Goal: Transaction & Acquisition: Obtain resource

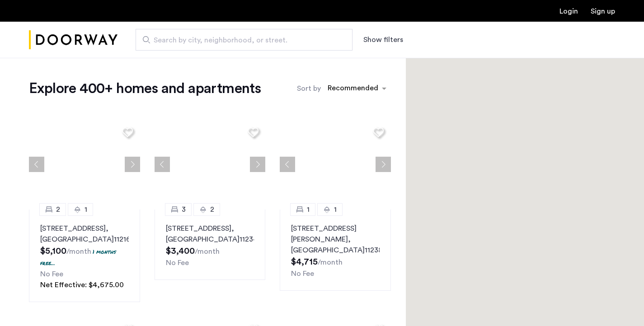
click at [325, 40] on span "Search by city, neighborhood, or street." at bounding box center [240, 40] width 173 height 11
click at [325, 40] on input "Search by city, neighborhood, or street." at bounding box center [244, 40] width 217 height 22
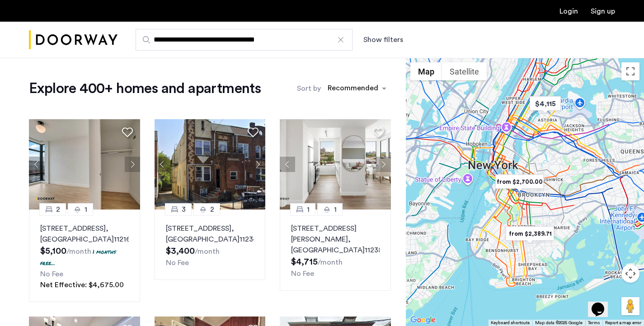
type input "**********"
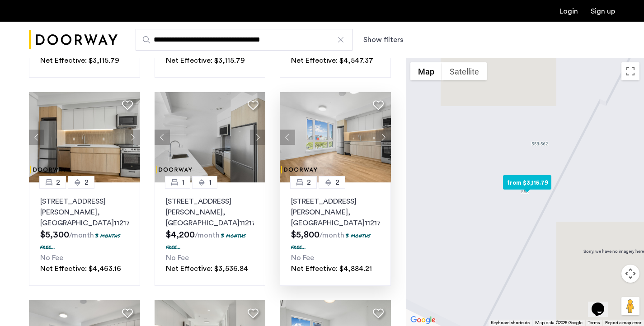
scroll to position [484, 0]
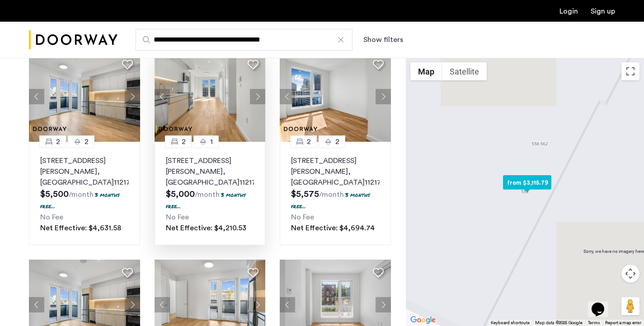
click at [224, 155] on p "558 Sackett Street, Unit 3C, Brooklyn , NY 11217" at bounding box center [210, 171] width 89 height 33
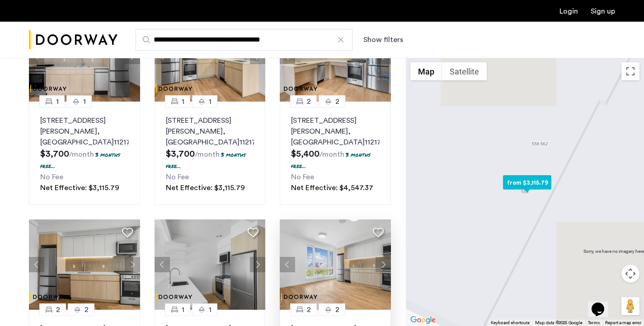
scroll to position [0, 0]
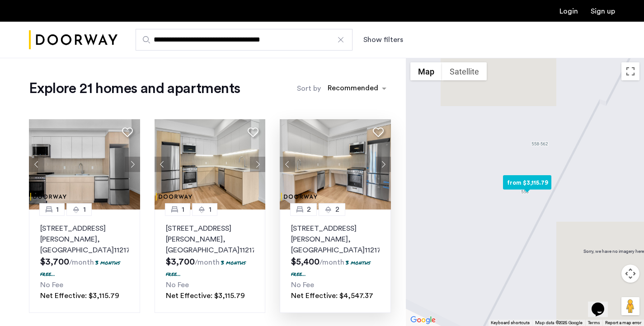
click at [382, 168] on button "Next apartment" at bounding box center [382, 164] width 15 height 15
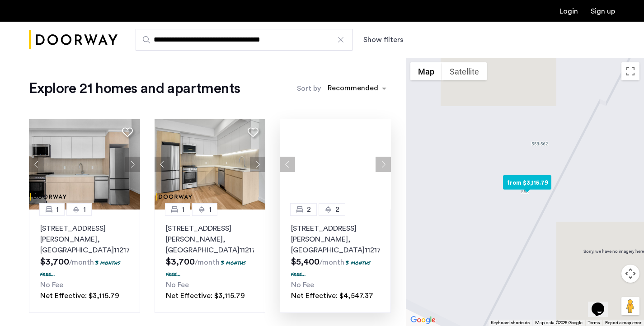
click at [381, 167] on div at bounding box center [335, 164] width 111 height 90
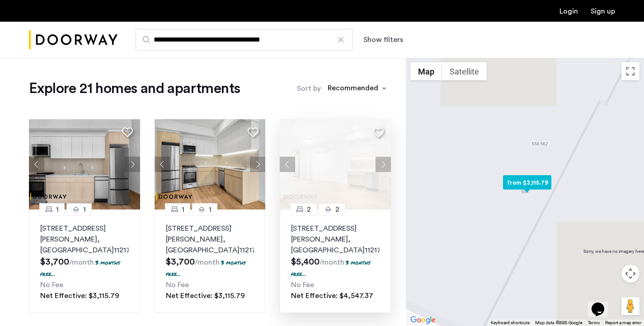
click at [322, 231] on p "558 Sackett Street, Unit 2E, Brooklyn , NY 11217" at bounding box center [335, 239] width 89 height 33
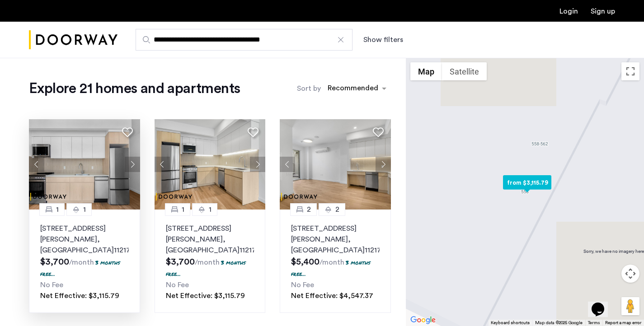
click at [82, 151] on img at bounding box center [84, 164] width 111 height 90
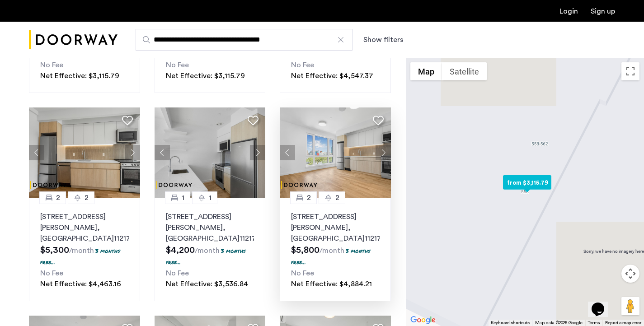
scroll to position [380, 0]
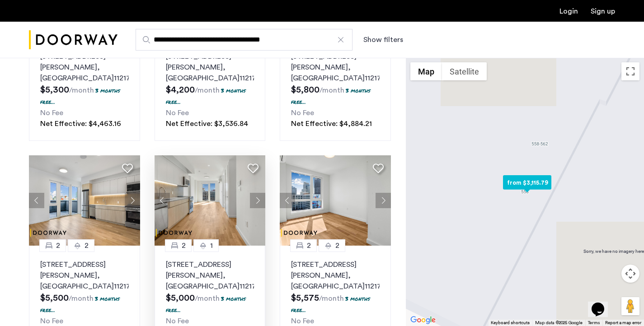
click at [202, 169] on img at bounding box center [209, 200] width 111 height 90
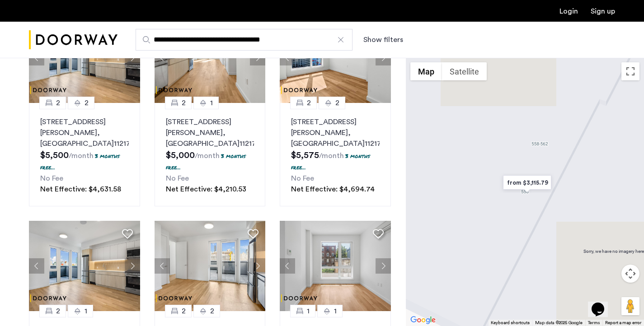
scroll to position [594, 0]
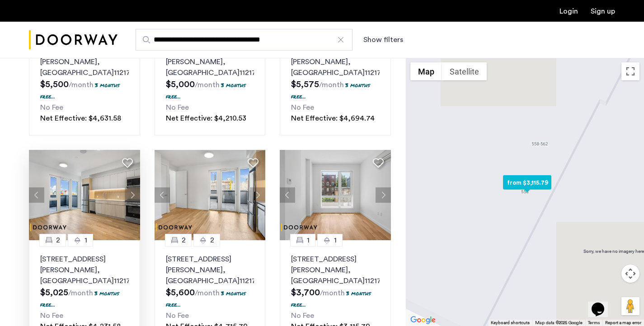
click at [91, 167] on img at bounding box center [84, 195] width 111 height 90
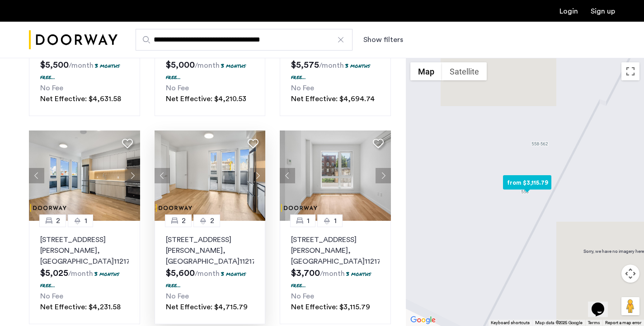
scroll to position [630, 0]
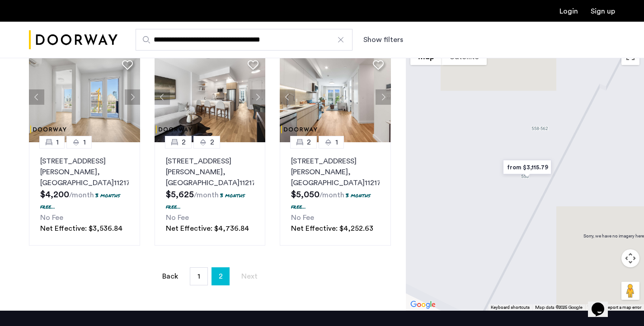
scroll to position [434, 0]
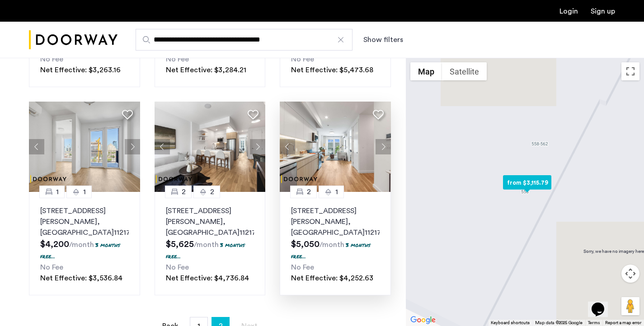
click at [344, 122] on img at bounding box center [335, 147] width 111 height 90
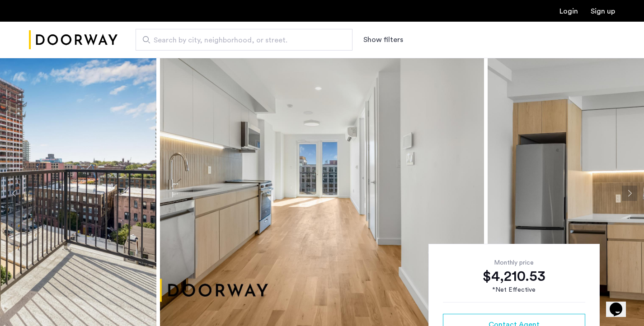
click at [632, 192] on button "Next apartment" at bounding box center [629, 193] width 15 height 15
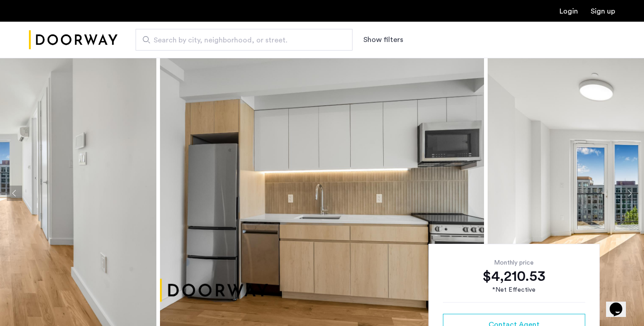
click at [632, 192] on button "Next apartment" at bounding box center [629, 193] width 15 height 15
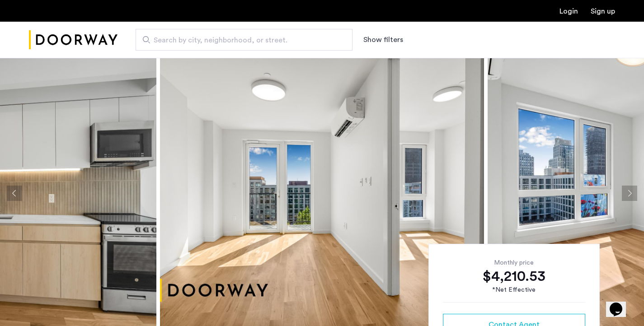
click at [632, 192] on button "Next apartment" at bounding box center [629, 193] width 15 height 15
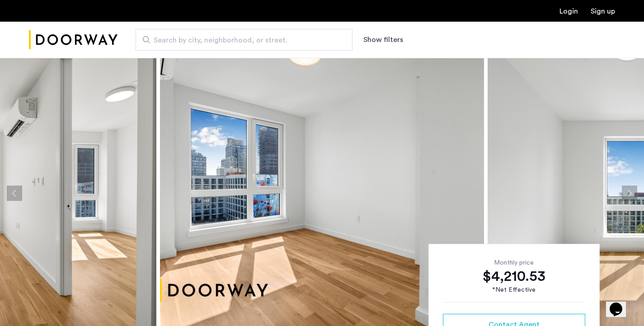
click at [632, 192] on button "Next apartment" at bounding box center [629, 193] width 15 height 15
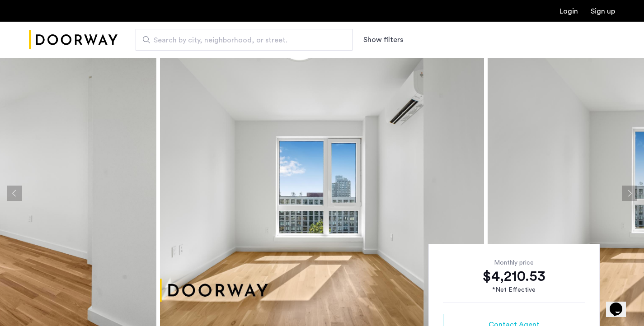
click at [632, 192] on button "Next apartment" at bounding box center [629, 193] width 15 height 15
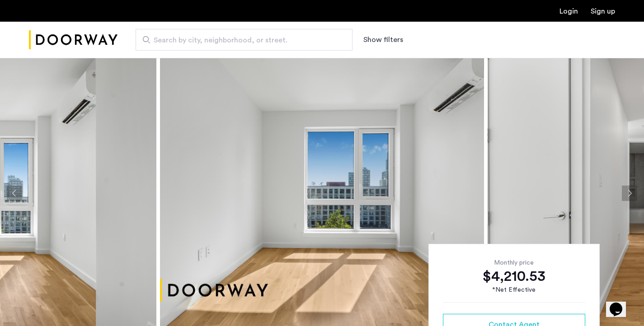
click at [632, 192] on button "Next apartment" at bounding box center [629, 193] width 15 height 15
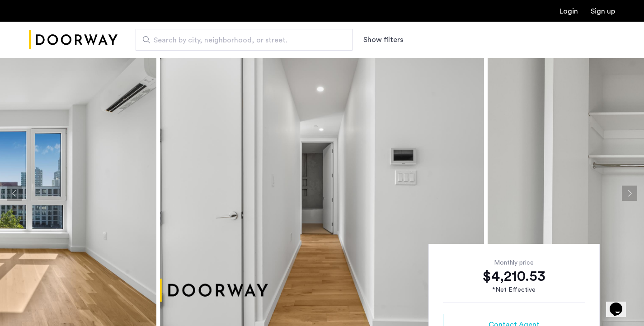
scroll to position [142, 0]
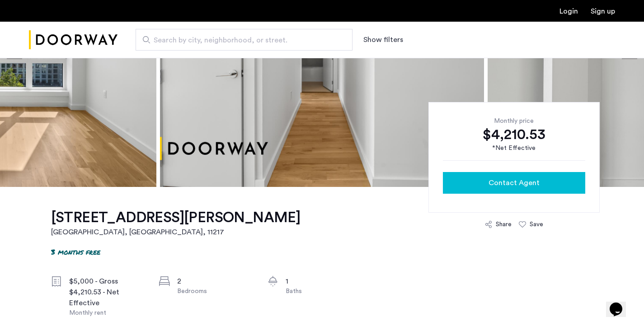
click at [511, 183] on span "Contact Agent" at bounding box center [513, 183] width 51 height 11
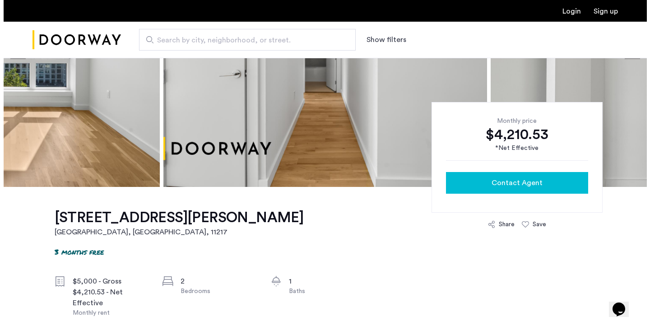
scroll to position [0, 0]
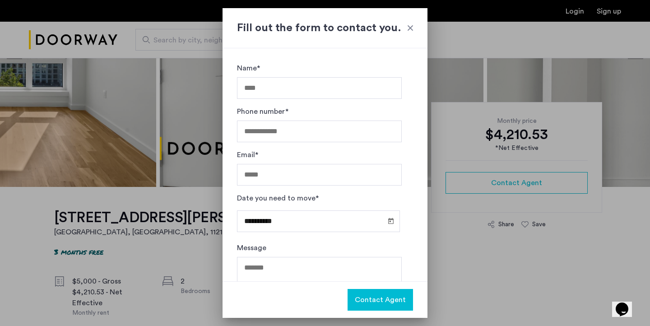
click at [408, 24] on div at bounding box center [410, 27] width 9 height 9
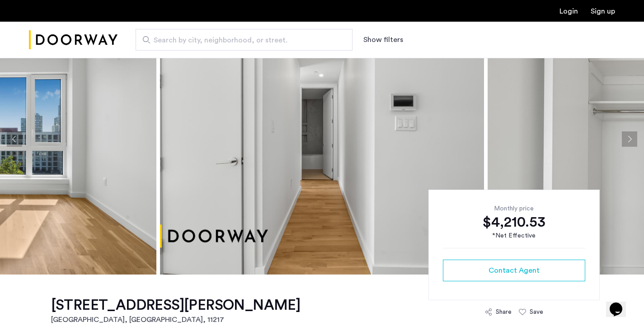
scroll to position [210, 0]
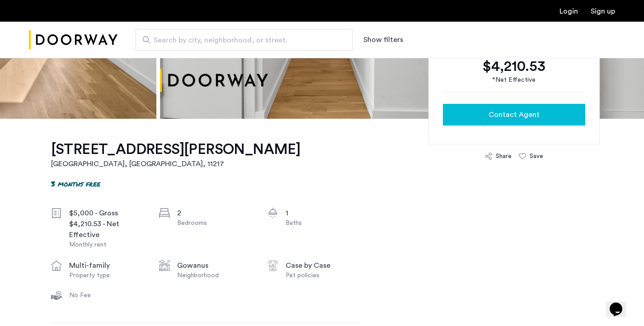
click at [524, 111] on span "Contact Agent" at bounding box center [513, 114] width 51 height 11
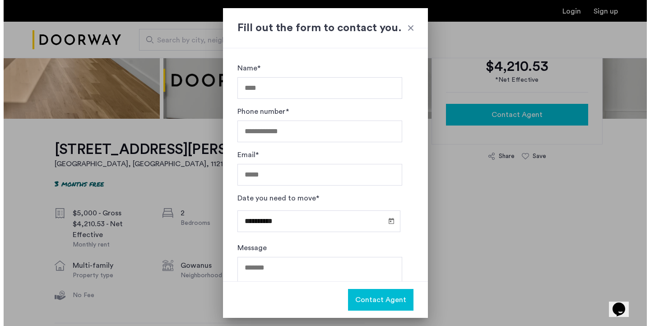
scroll to position [0, 0]
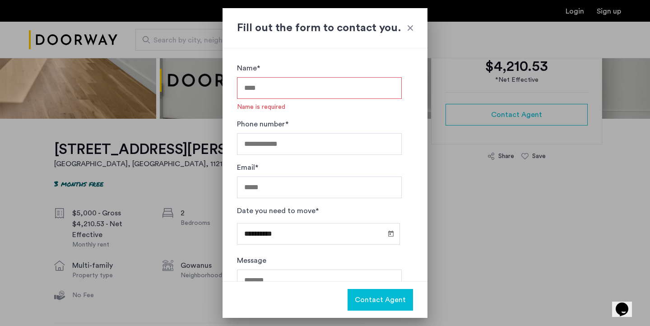
click at [411, 23] on h2 "Fill out the form to contact you." at bounding box center [325, 28] width 176 height 16
click at [411, 26] on div at bounding box center [410, 27] width 9 height 9
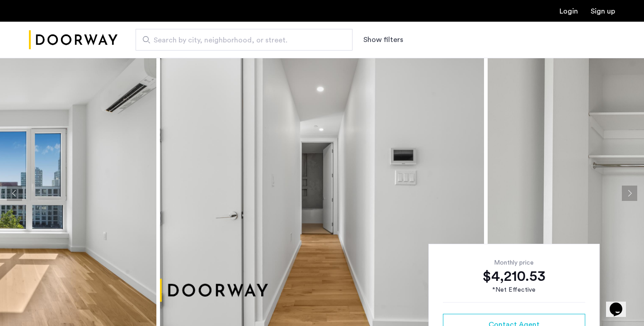
scroll to position [16, 0]
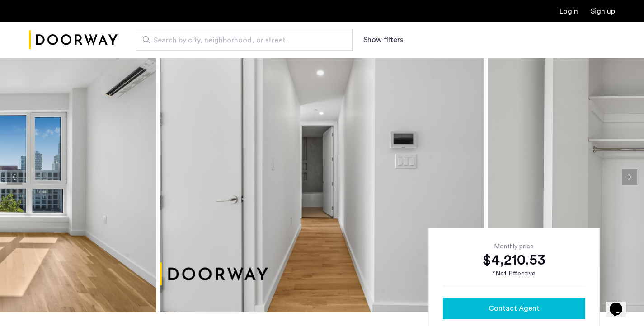
click at [537, 306] on span "Contact Agent" at bounding box center [513, 308] width 51 height 11
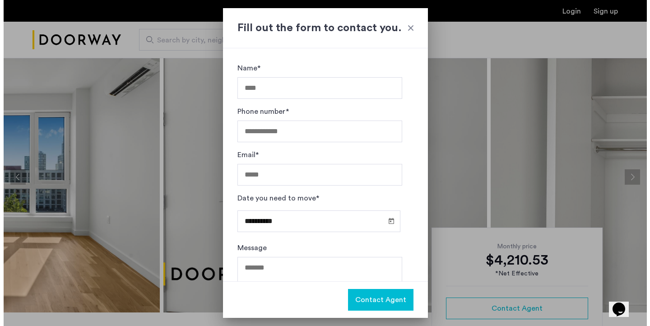
scroll to position [0, 0]
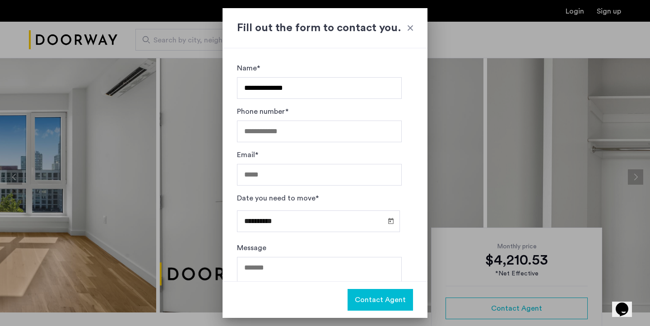
type input "**********"
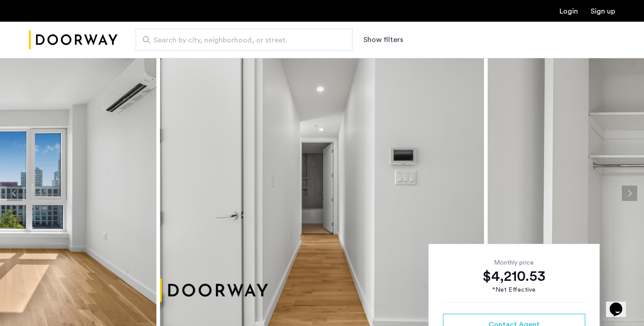
click at [629, 192] on button "Next apartment" at bounding box center [629, 193] width 15 height 15
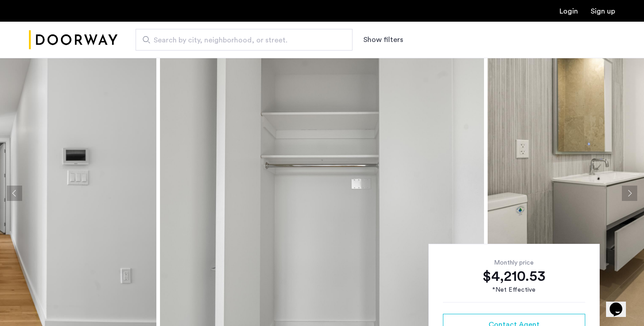
click at [629, 192] on button "Next apartment" at bounding box center [629, 193] width 15 height 15
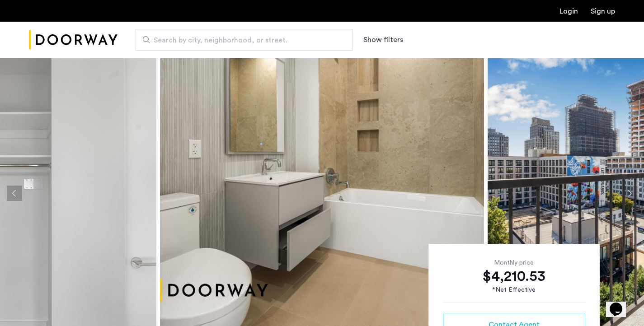
click at [629, 192] on button "Next apartment" at bounding box center [629, 193] width 15 height 15
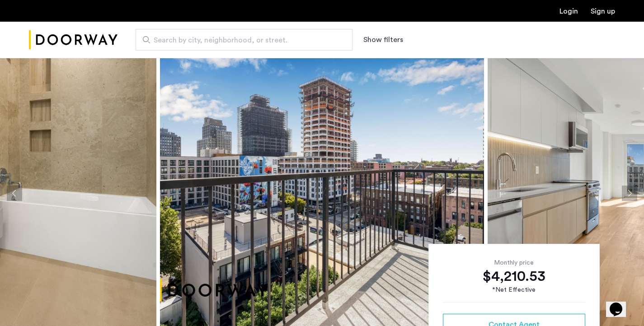
click at [629, 192] on button "Next apartment" at bounding box center [629, 193] width 15 height 15
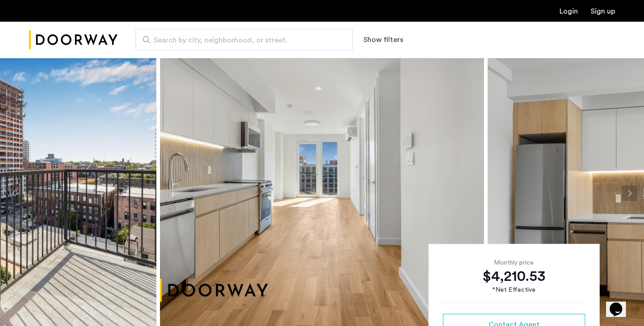
click at [629, 192] on button "Next apartment" at bounding box center [629, 193] width 15 height 15
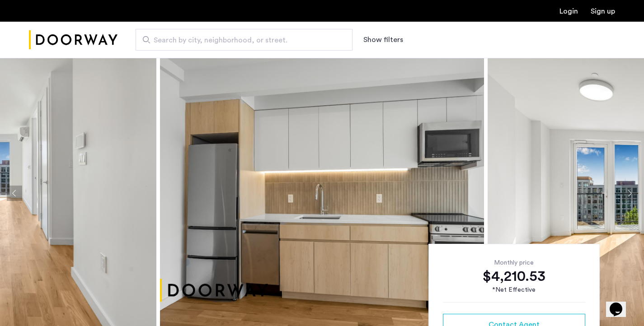
click at [629, 192] on button "Next apartment" at bounding box center [629, 193] width 15 height 15
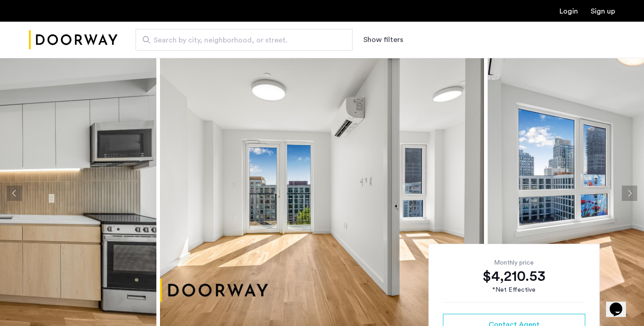
click at [629, 192] on button "Next apartment" at bounding box center [629, 193] width 15 height 15
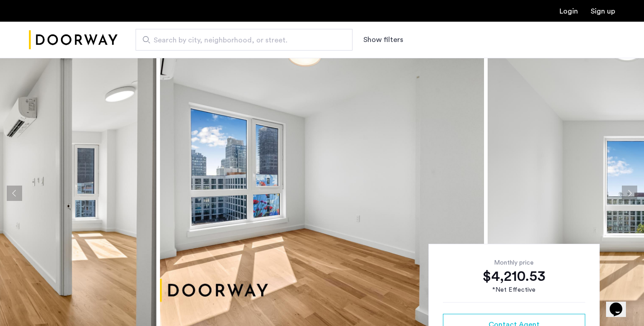
click at [629, 192] on button "Next apartment" at bounding box center [629, 193] width 15 height 15
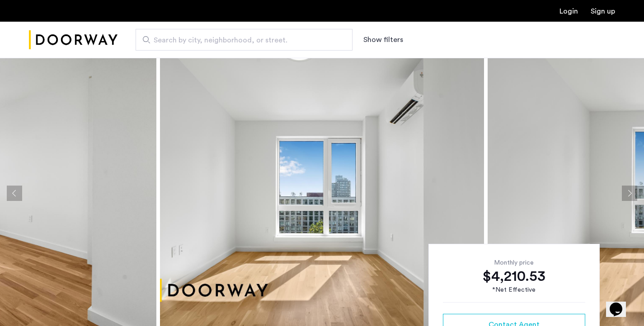
click at [629, 192] on button "Next apartment" at bounding box center [629, 193] width 15 height 15
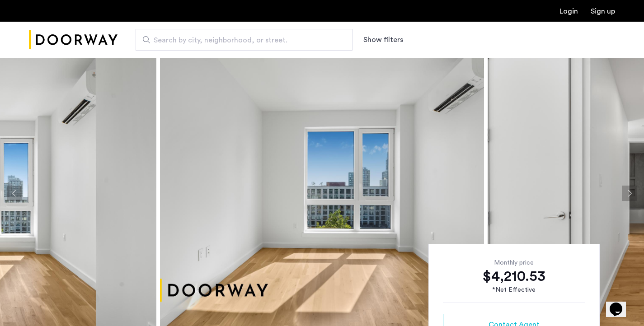
click at [629, 192] on button "Next apartment" at bounding box center [629, 193] width 15 height 15
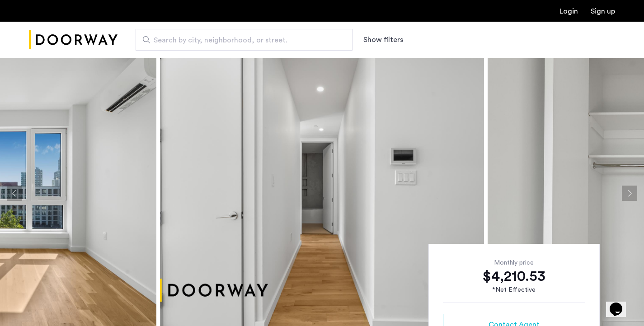
click at [629, 192] on button "Next apartment" at bounding box center [629, 193] width 15 height 15
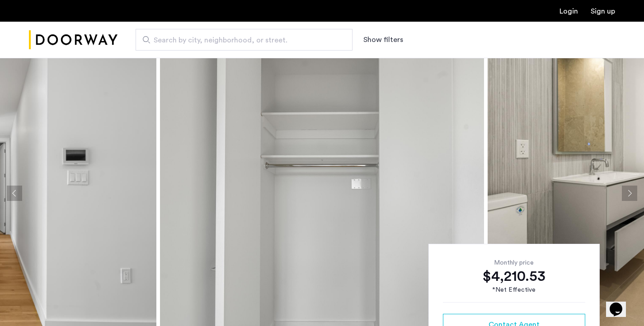
click at [629, 192] on button "Next apartment" at bounding box center [629, 193] width 15 height 15
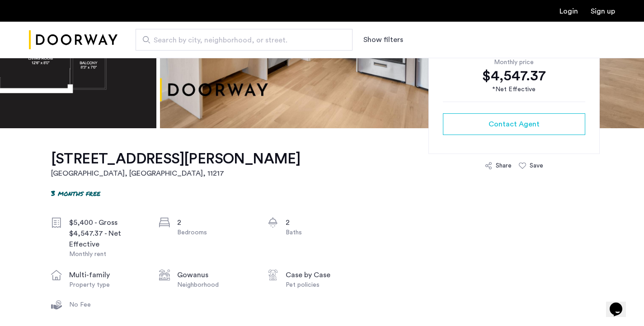
scroll to position [8, 0]
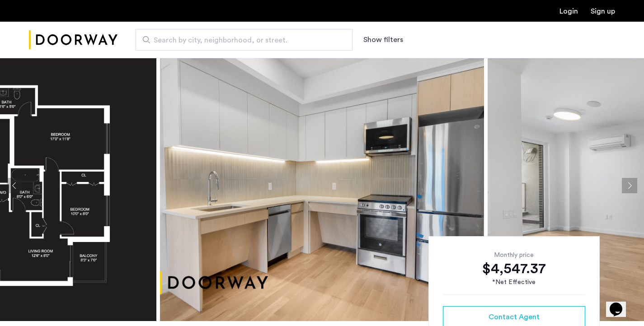
click at [621, 188] on img at bounding box center [649, 185] width 324 height 271
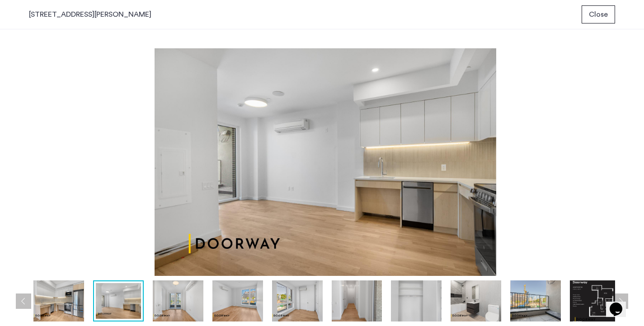
click at [626, 187] on div "prev next prev next" at bounding box center [322, 177] width 644 height 297
click at [631, 186] on div "prev next prev next" at bounding box center [322, 177] width 644 height 297
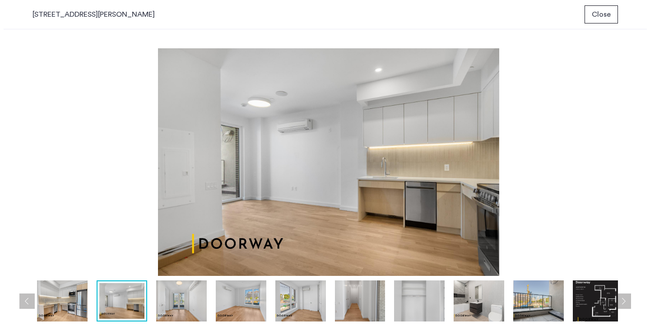
scroll to position [0, 0]
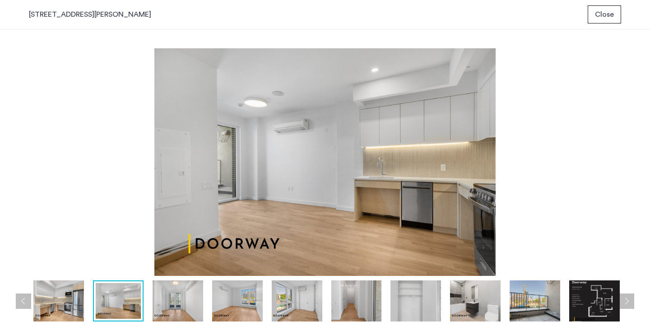
click at [579, 311] on img at bounding box center [595, 301] width 51 height 41
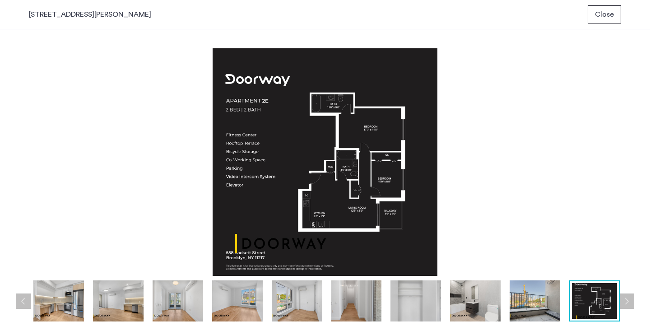
click at [65, 302] on img at bounding box center [58, 301] width 51 height 41
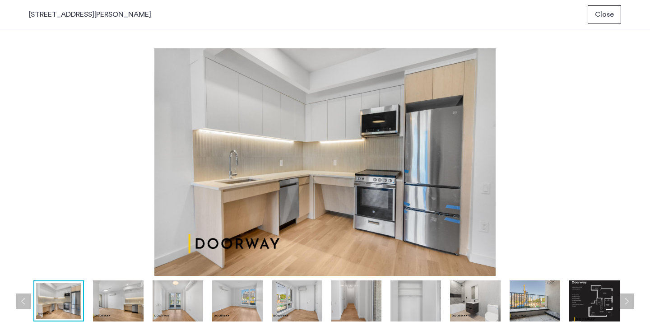
click at [130, 297] on img at bounding box center [118, 301] width 51 height 41
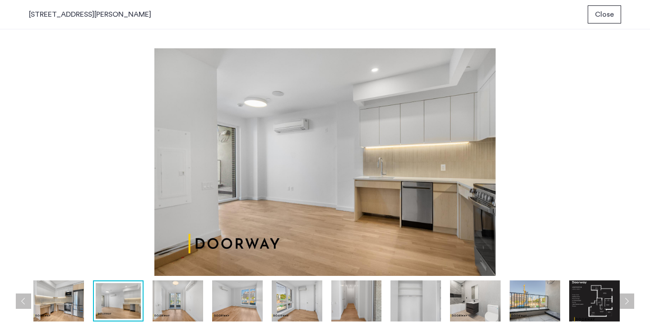
click at [173, 300] on img at bounding box center [178, 301] width 51 height 41
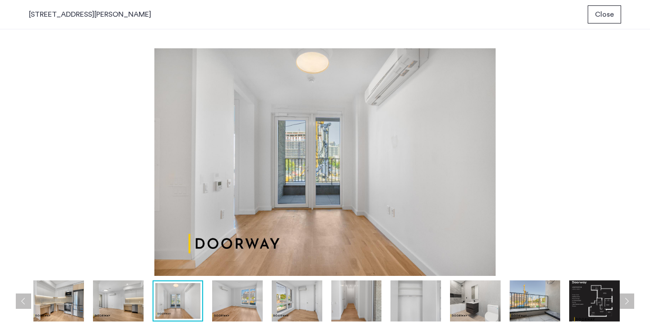
click at [242, 304] on img at bounding box center [237, 301] width 51 height 41
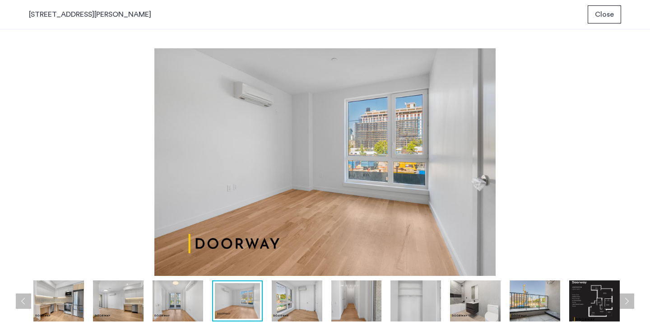
click at [297, 309] on img at bounding box center [297, 301] width 51 height 41
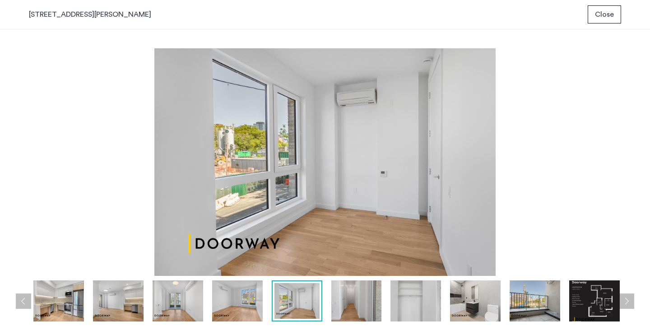
click at [336, 309] on img at bounding box center [357, 301] width 51 height 41
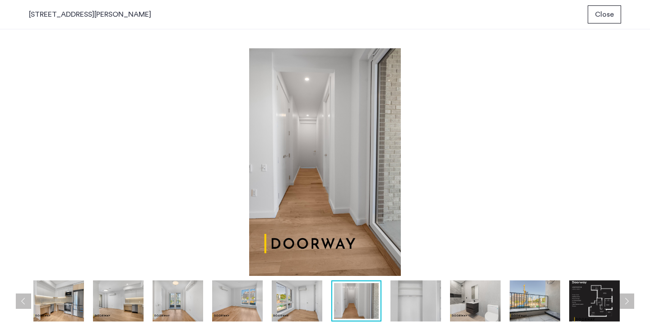
click at [422, 308] on img at bounding box center [416, 301] width 51 height 41
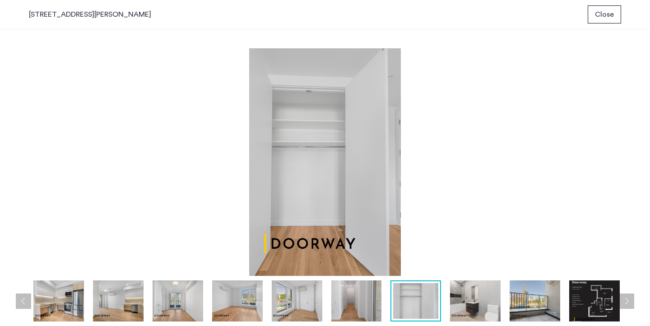
click at [477, 309] on img at bounding box center [475, 301] width 51 height 41
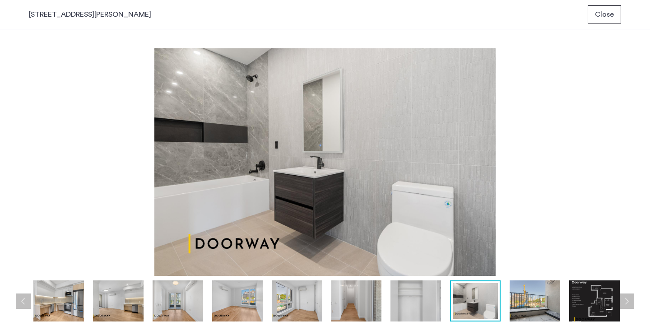
click at [528, 309] on img at bounding box center [535, 301] width 51 height 41
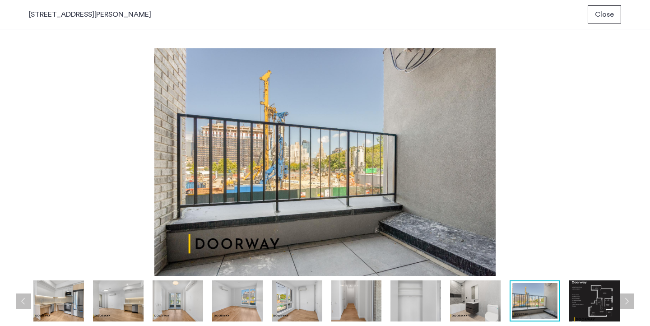
click at [598, 15] on span "Close" at bounding box center [604, 14] width 19 height 11
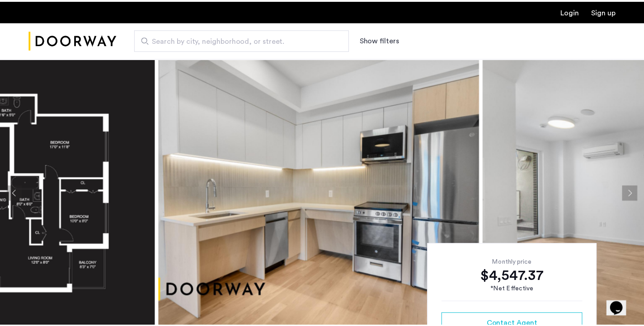
scroll to position [8, 0]
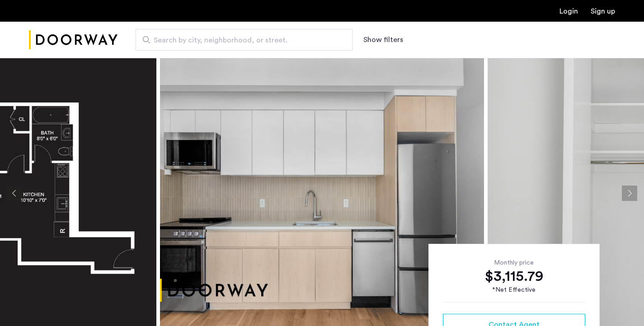
click at [591, 200] on img at bounding box center [649, 193] width 324 height 271
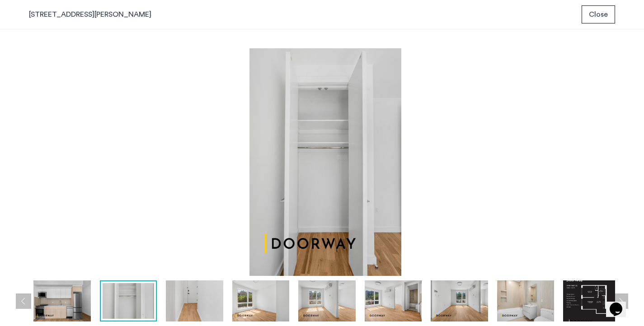
click at [401, 177] on img at bounding box center [325, 162] width 593 height 228
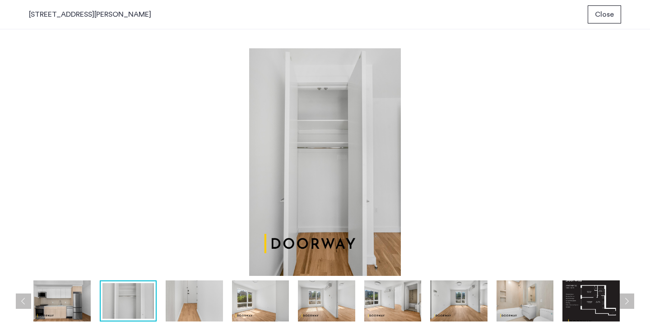
click at [589, 299] on img at bounding box center [591, 301] width 57 height 41
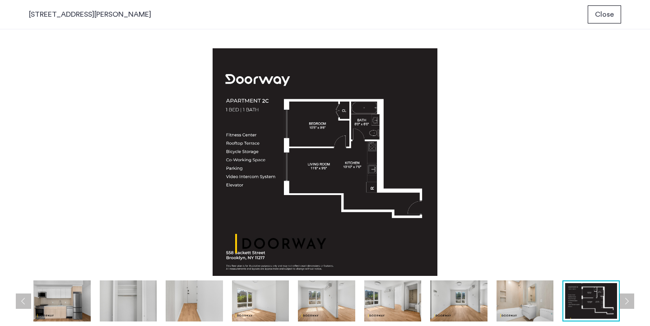
click at [611, 16] on span "Close" at bounding box center [604, 14] width 19 height 11
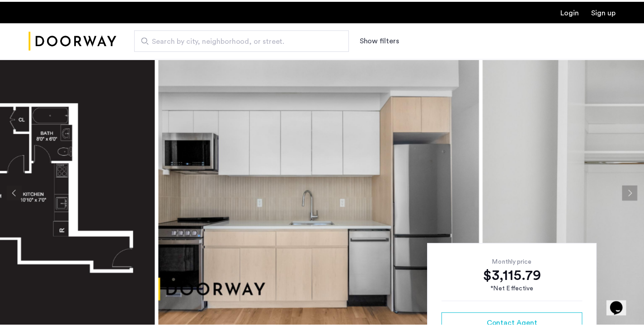
scroll to position [3, 0]
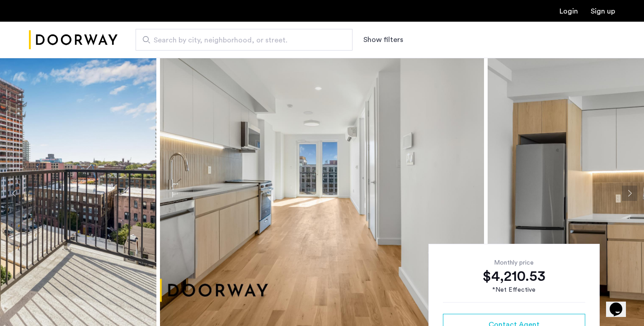
click at [454, 181] on img at bounding box center [322, 193] width 324 height 271
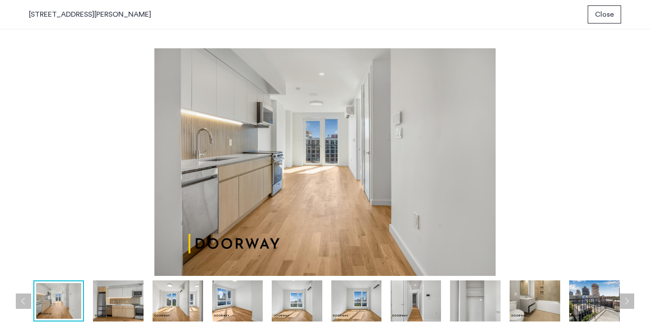
click at [611, 18] on span "Close" at bounding box center [604, 14] width 19 height 11
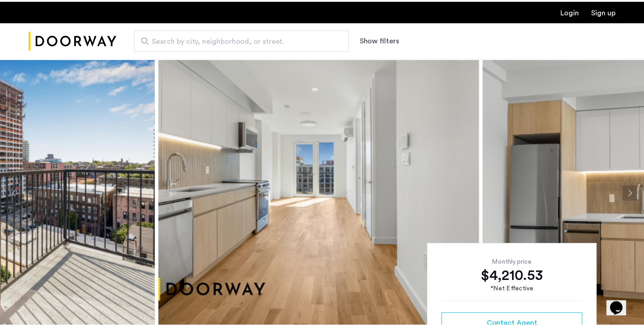
scroll to position [3, 0]
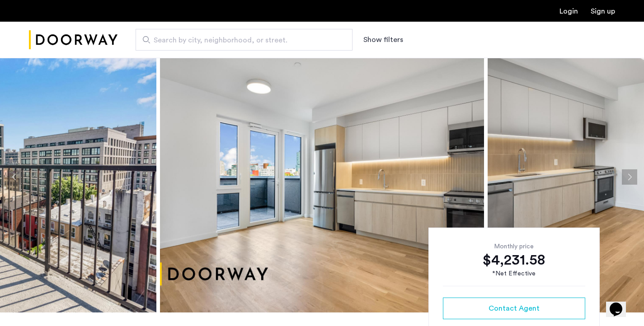
click at [404, 146] on img at bounding box center [322, 177] width 324 height 271
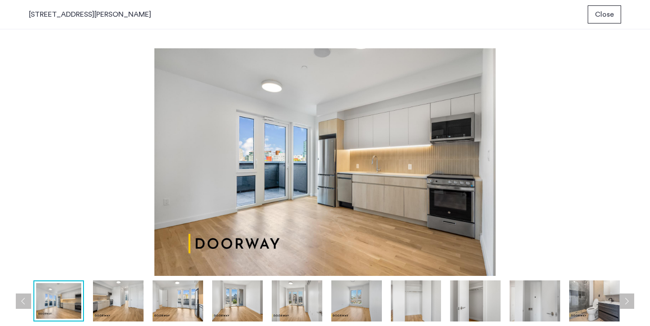
click at [596, 297] on img at bounding box center [595, 301] width 51 height 41
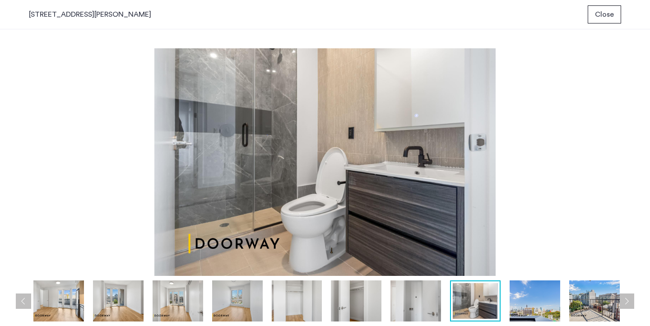
click at [427, 299] on img at bounding box center [416, 301] width 51 height 41
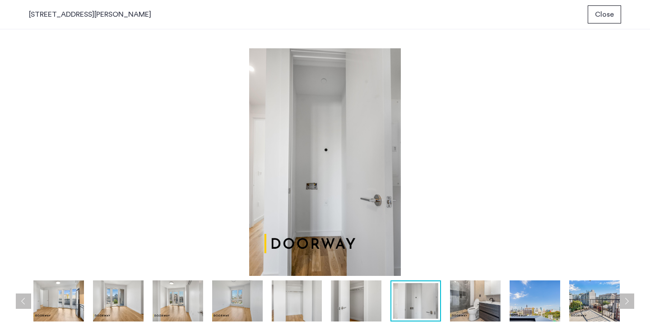
click at [353, 299] on img at bounding box center [356, 301] width 51 height 41
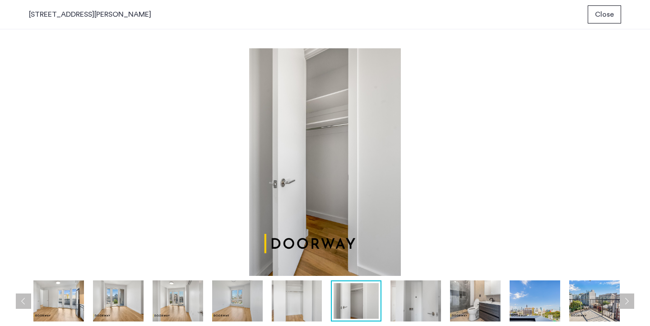
click at [304, 304] on img at bounding box center [297, 301] width 51 height 41
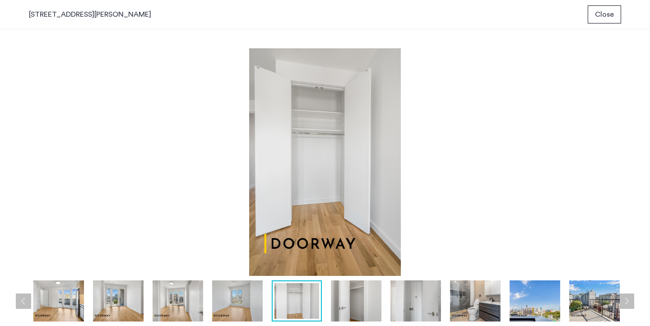
click at [266, 303] on div at bounding box center [268, 301] width 717 height 41
click at [231, 303] on img at bounding box center [237, 301] width 51 height 41
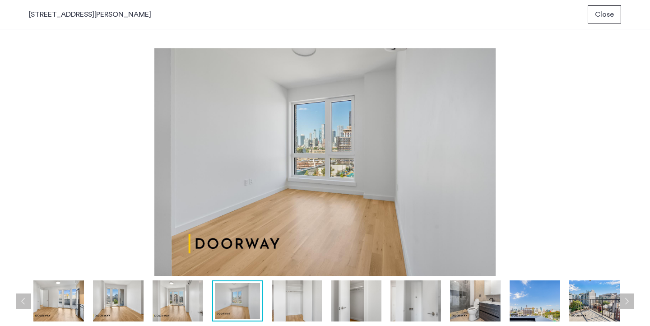
click at [172, 297] on img at bounding box center [178, 301] width 51 height 41
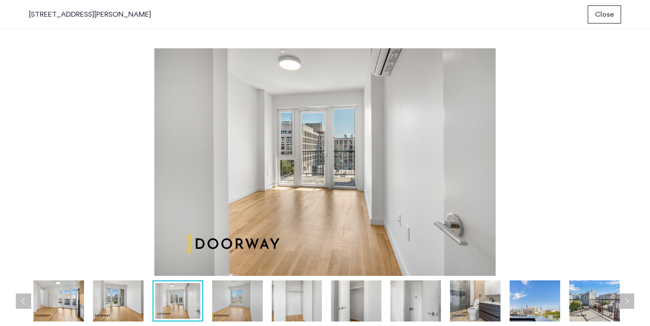
click at [123, 302] on img at bounding box center [118, 301] width 51 height 41
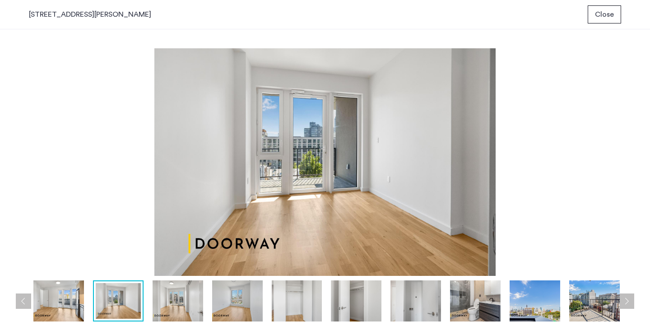
click at [53, 299] on img at bounding box center [58, 301] width 51 height 41
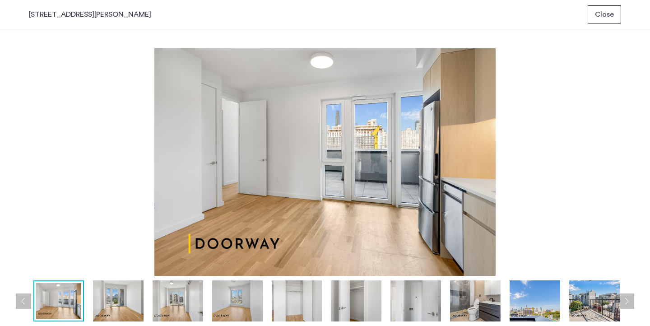
click at [608, 15] on span "Close" at bounding box center [604, 14] width 19 height 11
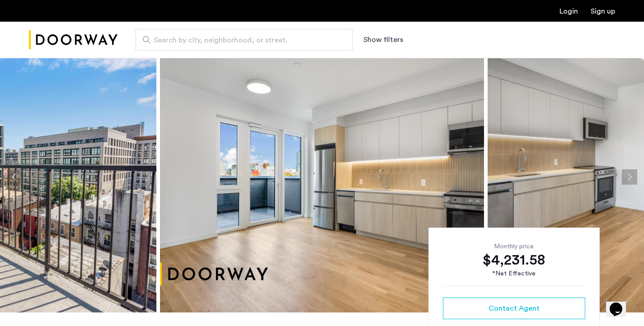
scroll to position [364, 0]
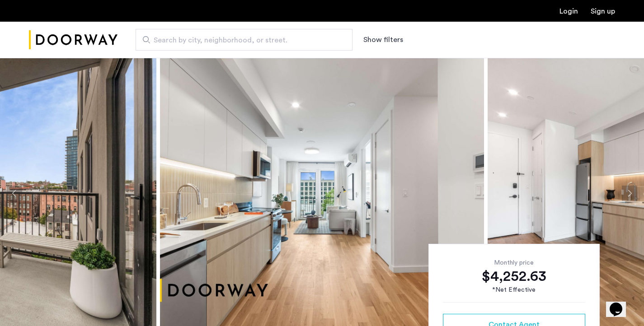
scroll to position [153, 0]
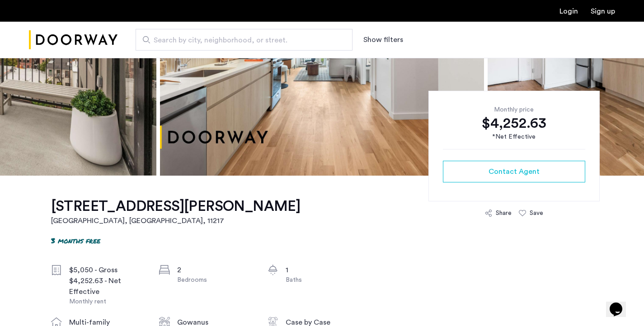
click at [341, 74] on img at bounding box center [322, 40] width 324 height 271
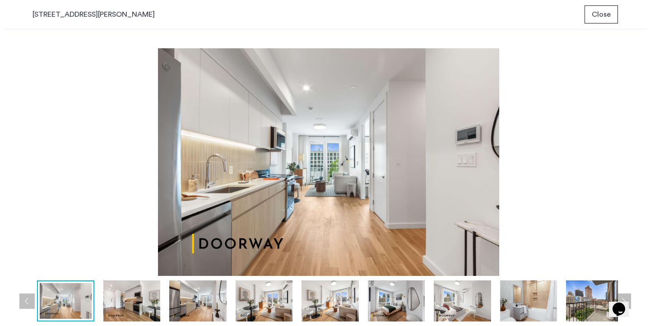
scroll to position [0, 0]
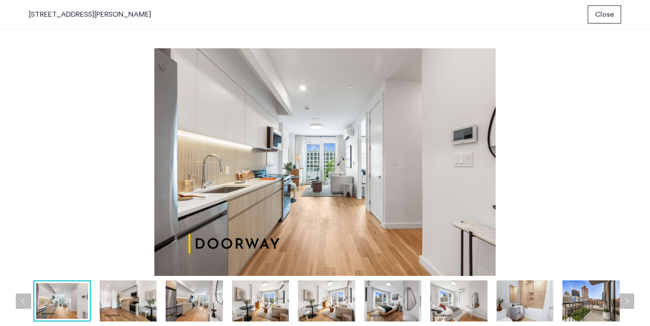
click at [519, 311] on img at bounding box center [525, 301] width 57 height 41
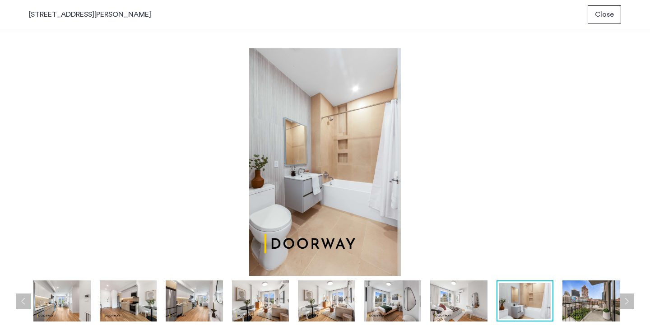
click at [466, 301] on img at bounding box center [458, 301] width 57 height 41
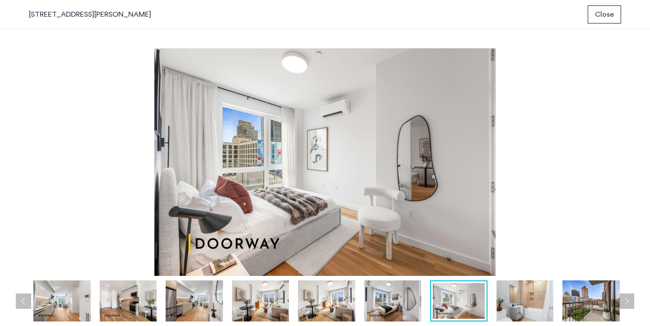
click at [399, 301] on img at bounding box center [393, 301] width 57 height 41
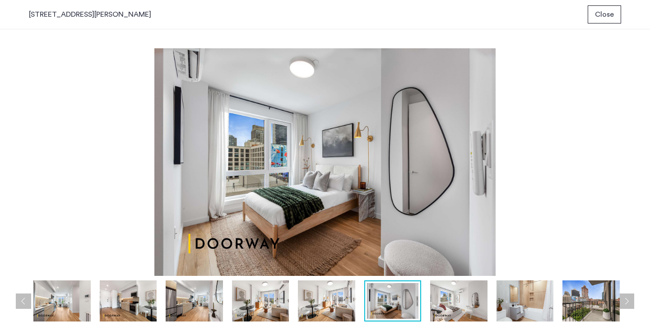
click at [345, 300] on img at bounding box center [326, 301] width 57 height 41
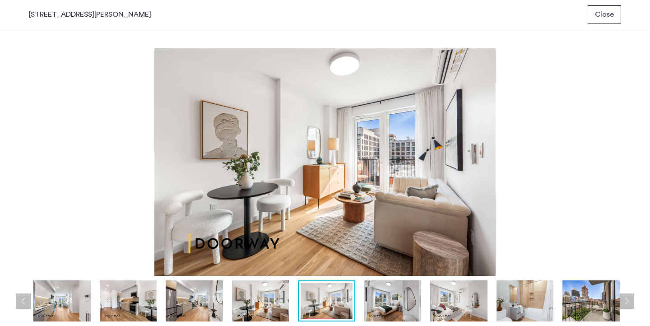
click at [279, 302] on img at bounding box center [260, 301] width 57 height 41
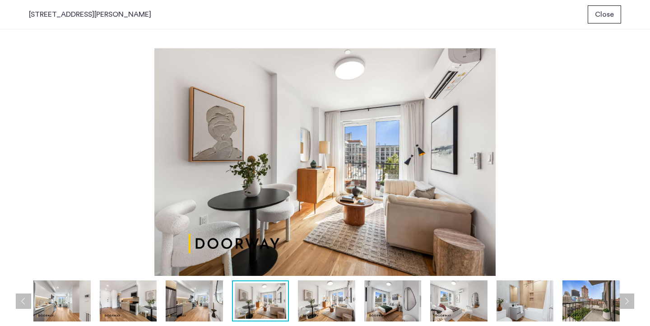
click at [185, 304] on img at bounding box center [194, 301] width 57 height 41
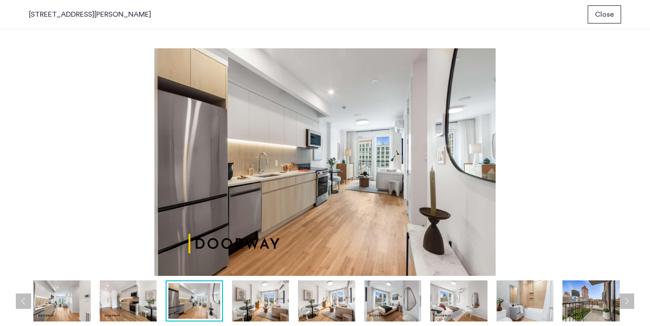
click at [133, 307] on img at bounding box center [128, 301] width 57 height 41
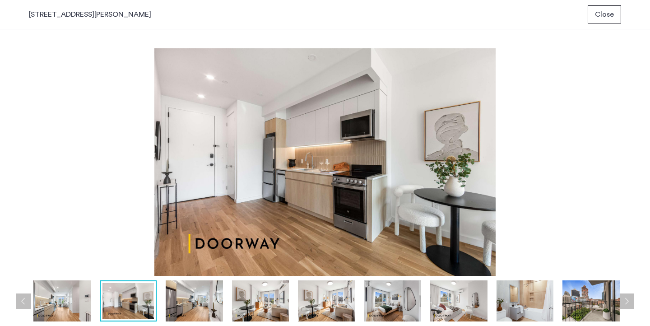
click at [71, 304] on img at bounding box center [61, 301] width 57 height 41
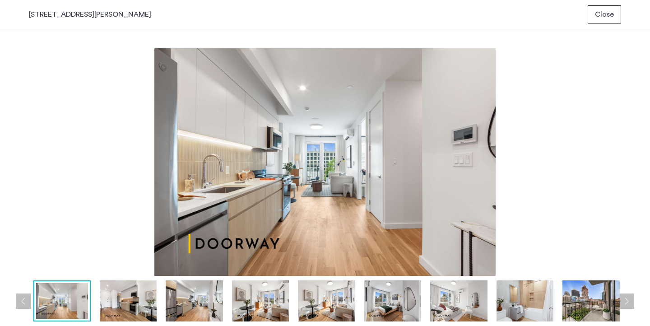
click at [138, 302] on img at bounding box center [128, 301] width 57 height 41
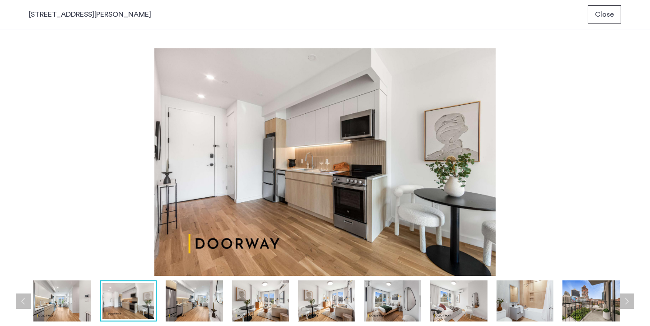
click at [76, 302] on img at bounding box center [61, 301] width 57 height 41
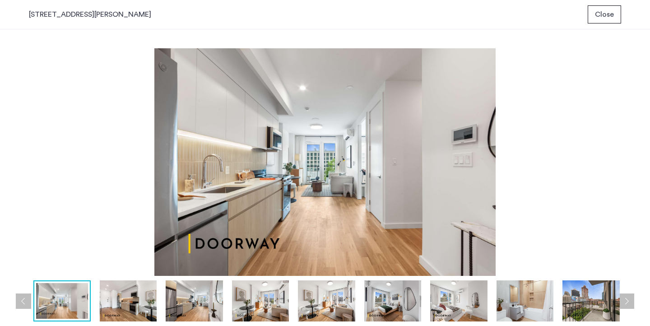
click at [136, 303] on img at bounding box center [128, 301] width 57 height 41
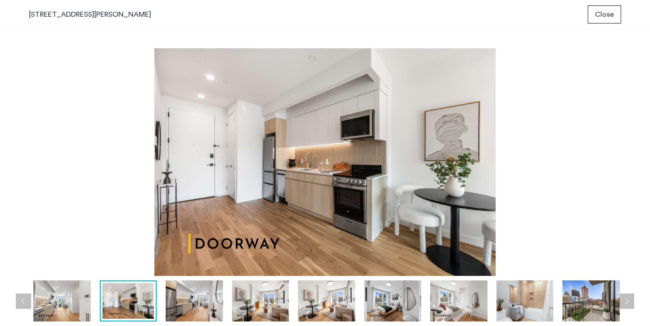
click at [233, 303] on img at bounding box center [260, 301] width 57 height 41
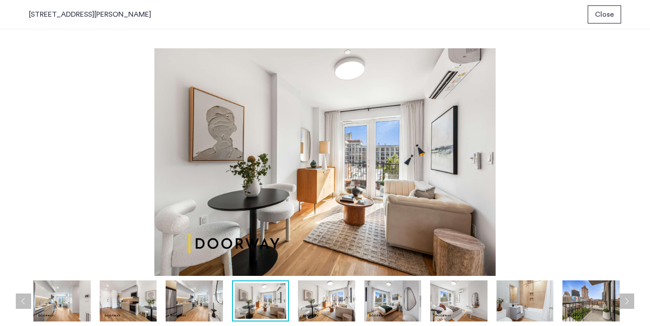
click at [354, 305] on img at bounding box center [326, 301] width 57 height 41
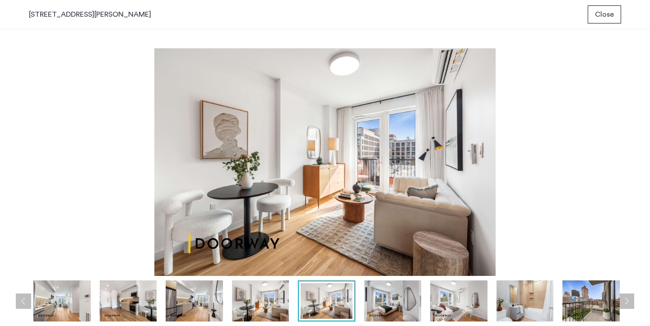
click at [454, 305] on img at bounding box center [458, 301] width 57 height 41
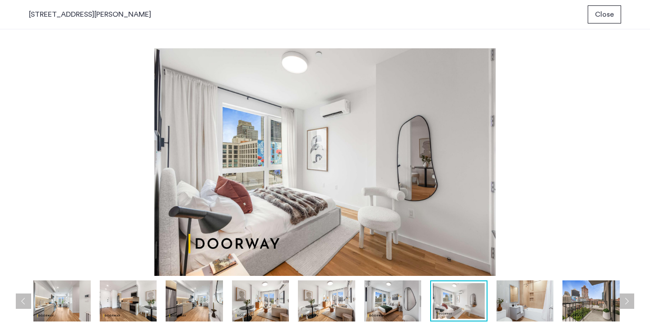
click at [574, 304] on img at bounding box center [591, 301] width 57 height 41
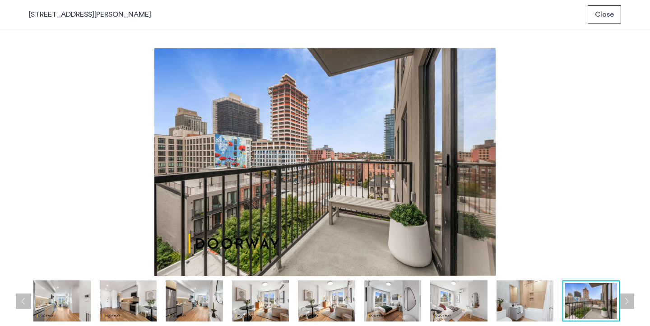
click at [510, 298] on img at bounding box center [525, 301] width 57 height 41
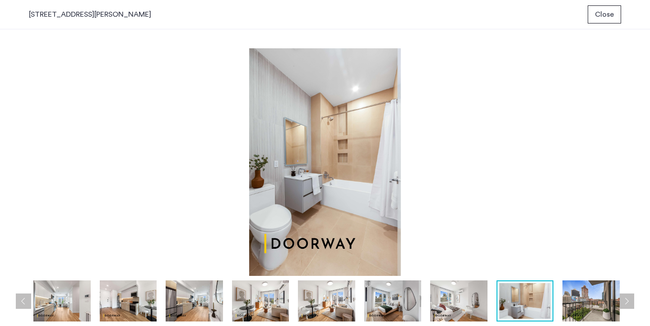
click at [453, 305] on img at bounding box center [458, 301] width 57 height 41
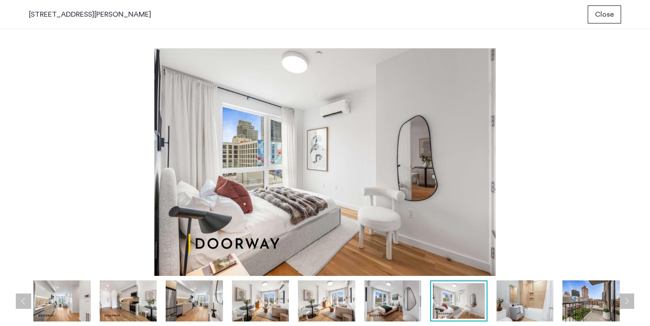
click at [404, 302] on img at bounding box center [393, 301] width 57 height 41
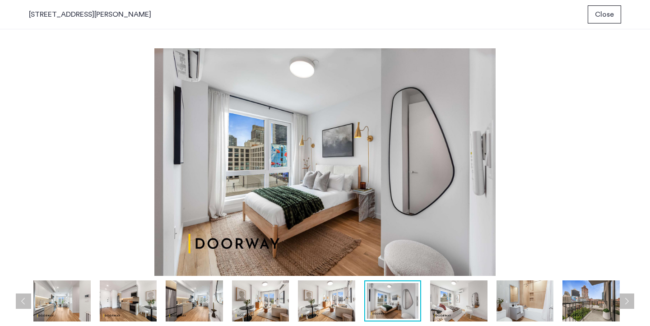
click at [471, 296] on img at bounding box center [458, 301] width 57 height 41
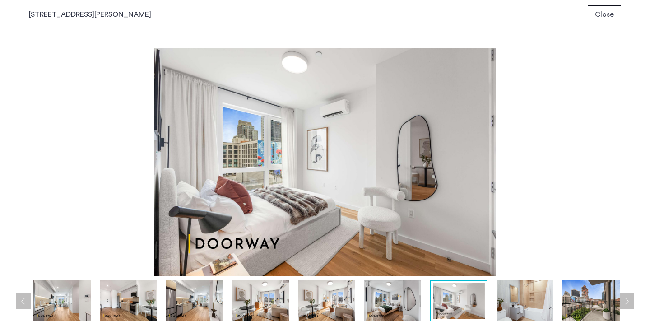
click at [339, 309] on img at bounding box center [326, 301] width 57 height 41
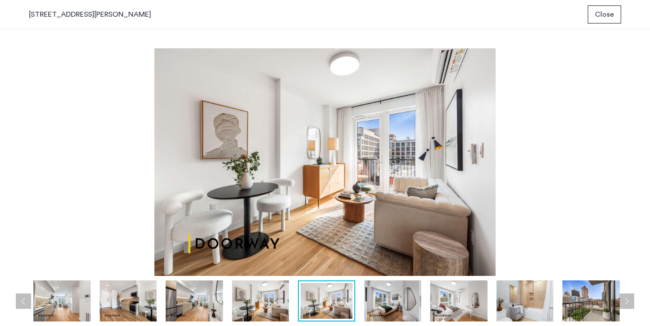
click at [261, 304] on img at bounding box center [260, 301] width 57 height 41
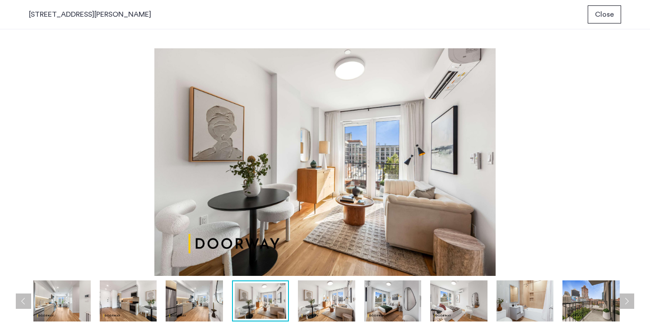
click at [208, 298] on img at bounding box center [194, 301] width 57 height 41
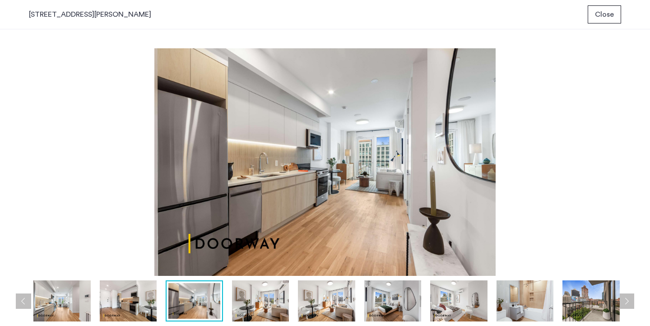
click at [136, 300] on img at bounding box center [128, 301] width 57 height 41
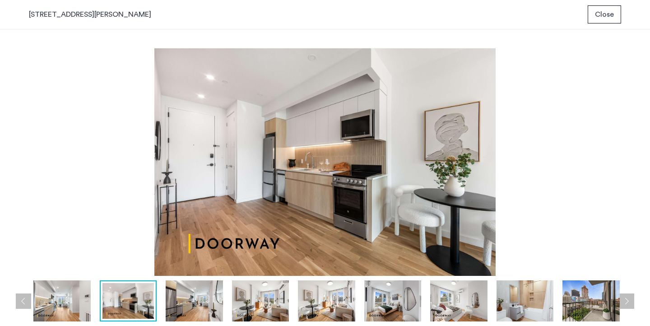
click at [77, 295] on img at bounding box center [61, 301] width 57 height 41
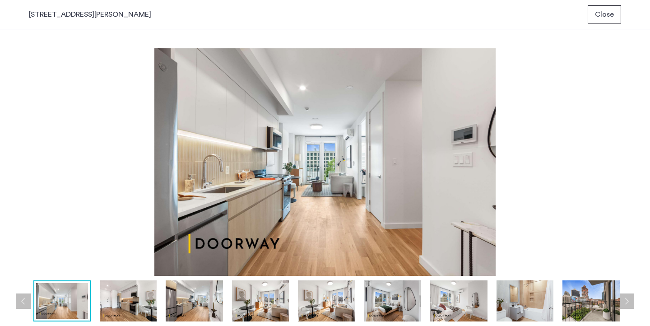
click at [130, 295] on img at bounding box center [128, 301] width 57 height 41
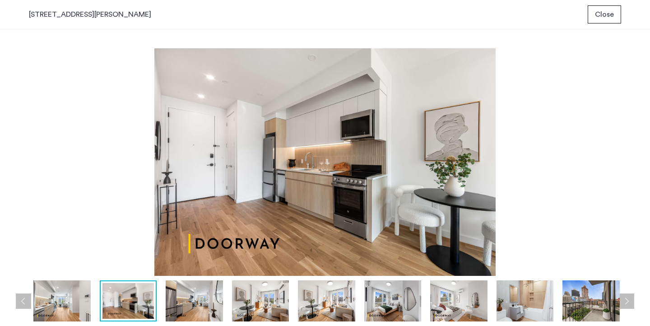
click at [83, 301] on img at bounding box center [61, 301] width 57 height 41
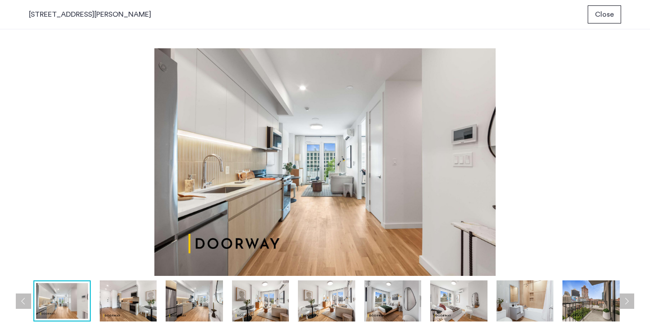
click at [146, 304] on img at bounding box center [128, 301] width 57 height 41
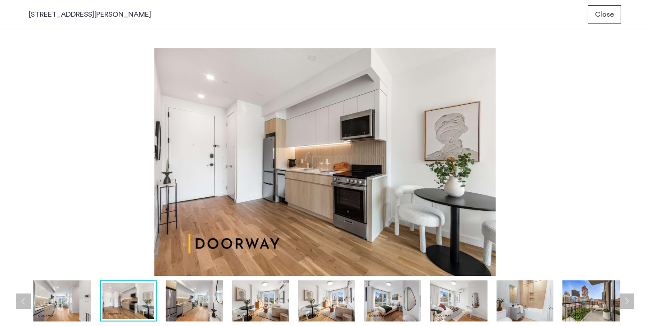
click at [52, 308] on img at bounding box center [61, 301] width 57 height 41
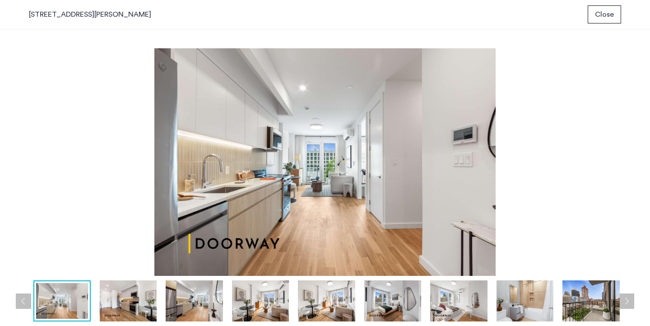
click at [220, 308] on img at bounding box center [194, 301] width 57 height 41
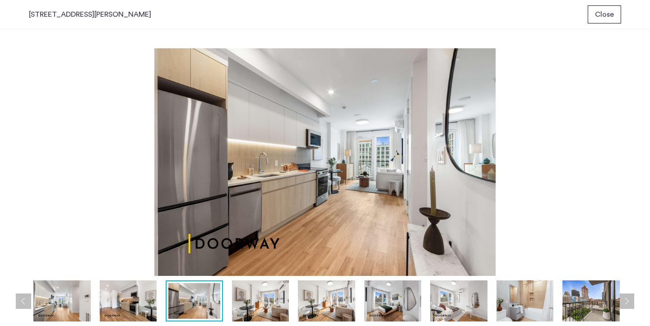
click at [252, 309] on img at bounding box center [260, 301] width 57 height 41
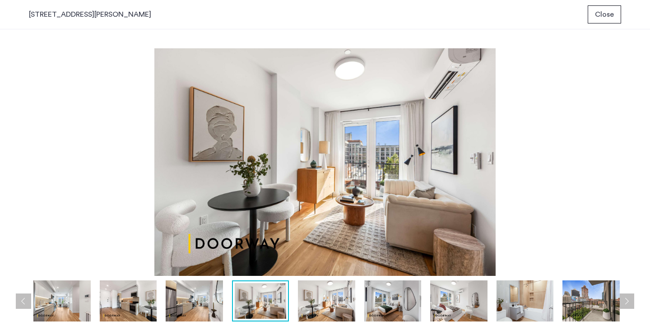
click at [333, 299] on img at bounding box center [326, 301] width 57 height 41
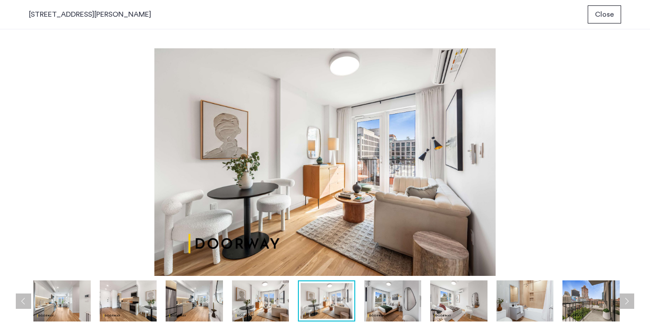
click at [454, 302] on img at bounding box center [458, 301] width 57 height 41
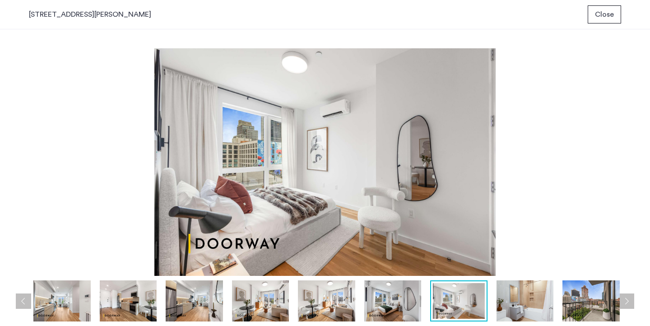
click at [515, 302] on img at bounding box center [525, 301] width 57 height 41
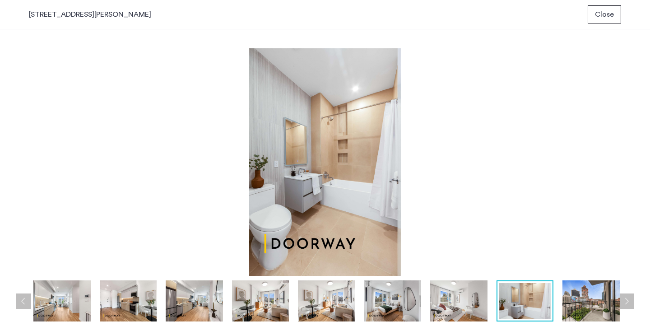
click at [578, 301] on img at bounding box center [591, 301] width 57 height 41
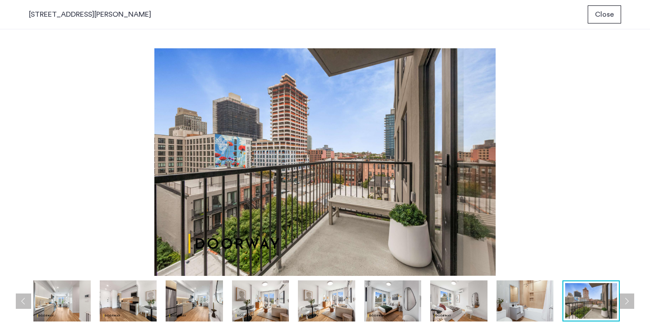
click at [610, 15] on span "Close" at bounding box center [604, 14] width 19 height 11
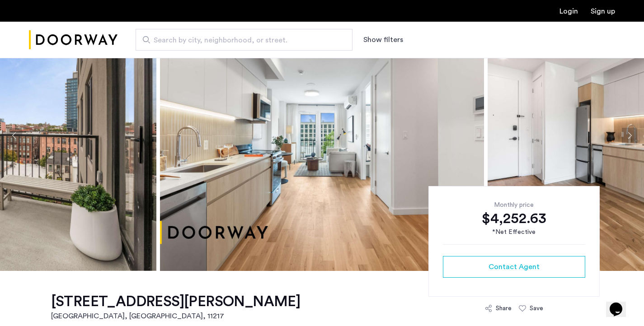
scroll to position [205, 0]
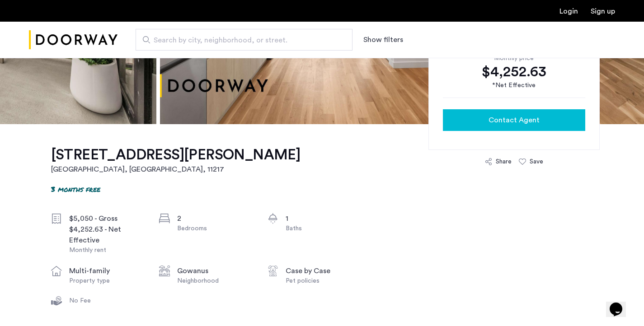
click at [531, 126] on button "Contact Agent" at bounding box center [514, 120] width 142 height 22
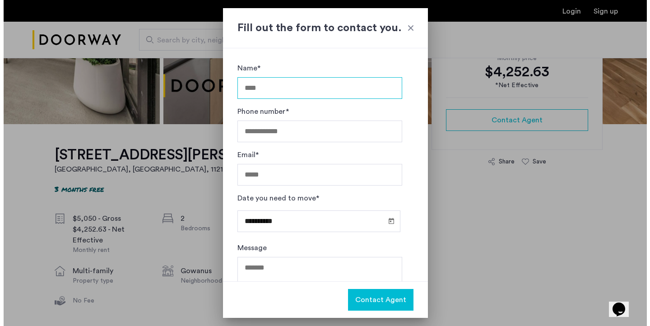
scroll to position [0, 0]
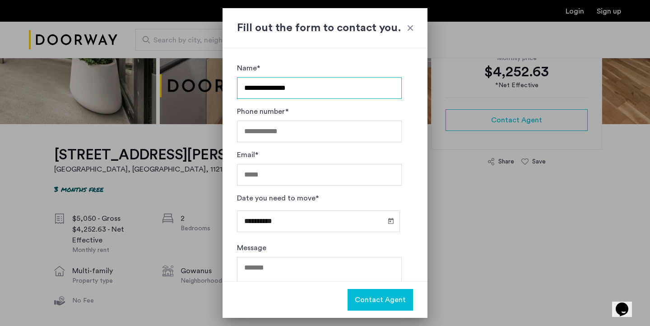
type input "**********"
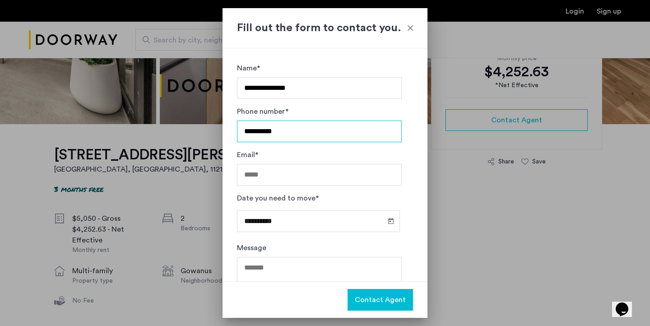
type input "**********"
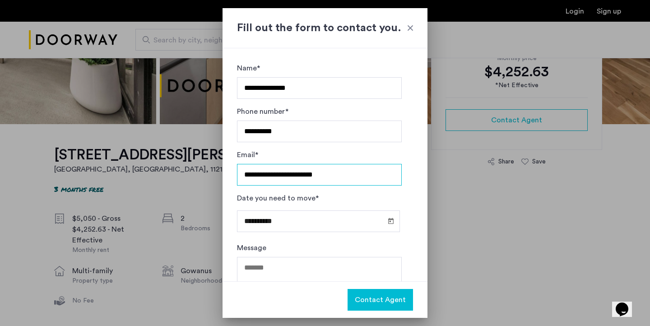
type input "**********"
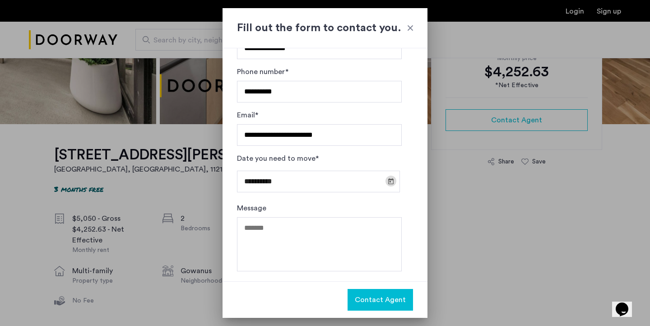
click at [388, 182] on span "Open calendar" at bounding box center [391, 181] width 22 height 22
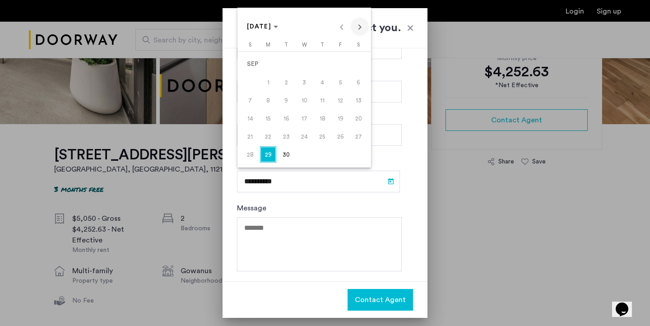
click at [354, 27] on span "Next month" at bounding box center [360, 27] width 18 height 18
click at [358, 60] on span "1" at bounding box center [359, 64] width 16 height 16
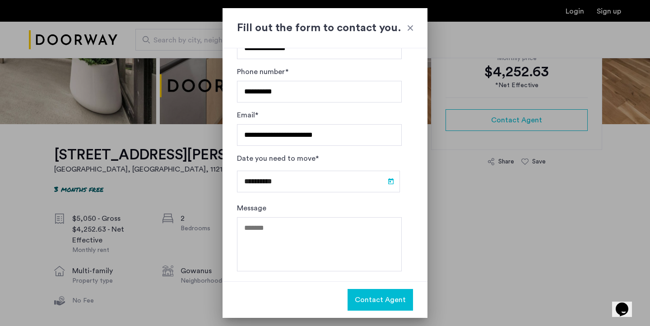
type input "**********"
click at [385, 181] on span "Open calendar" at bounding box center [391, 181] width 22 height 22
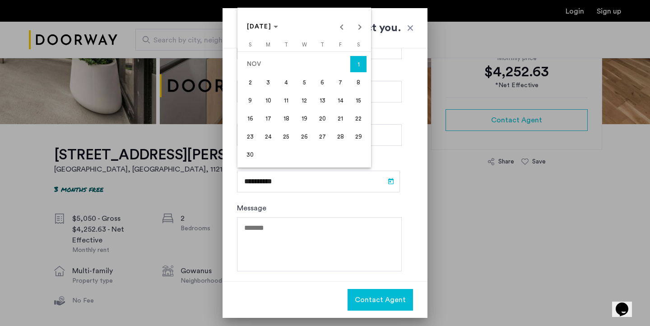
click at [417, 117] on div at bounding box center [325, 163] width 650 height 326
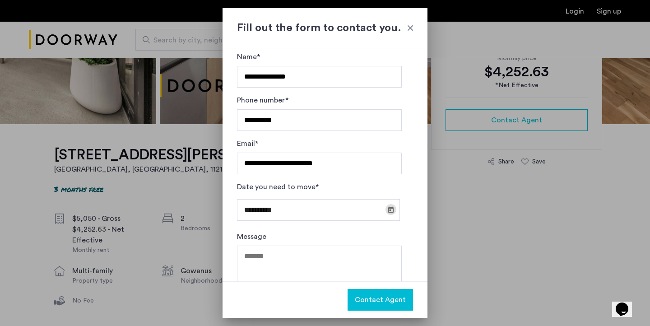
scroll to position [0, 0]
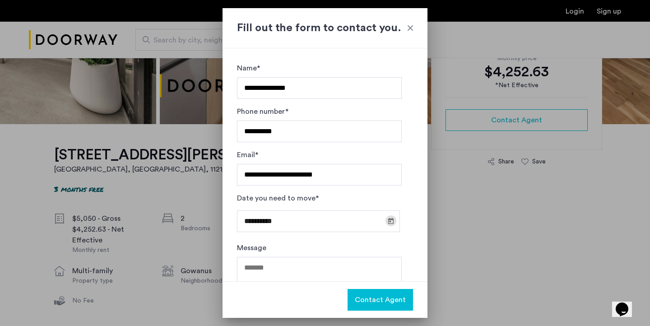
click at [391, 222] on span "Open calendar" at bounding box center [391, 221] width 22 height 22
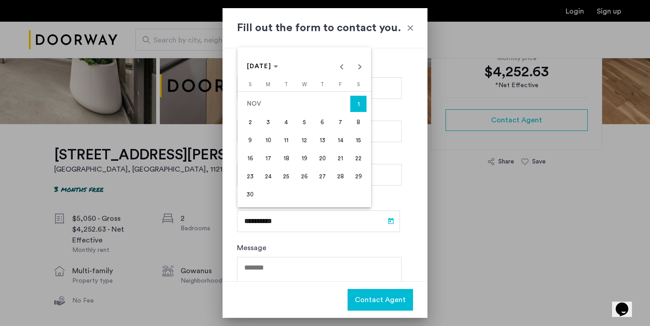
click at [410, 93] on div at bounding box center [325, 163] width 650 height 326
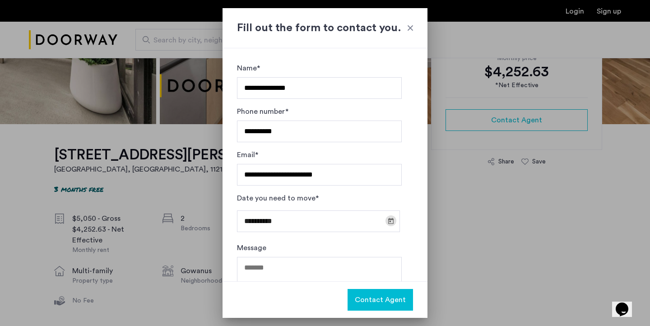
scroll to position [15, 0]
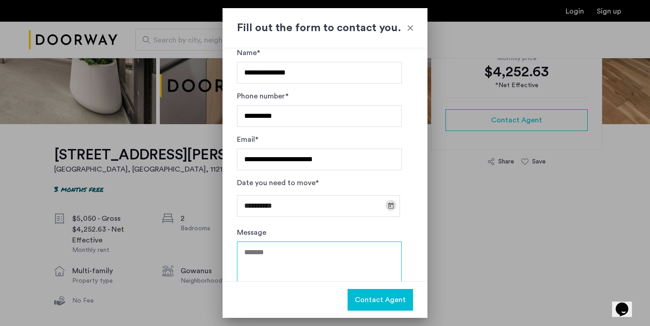
click at [341, 247] on textarea "Message" at bounding box center [319, 269] width 165 height 54
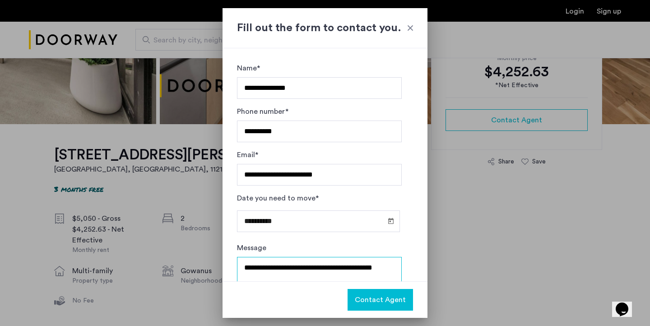
scroll to position [2, 0]
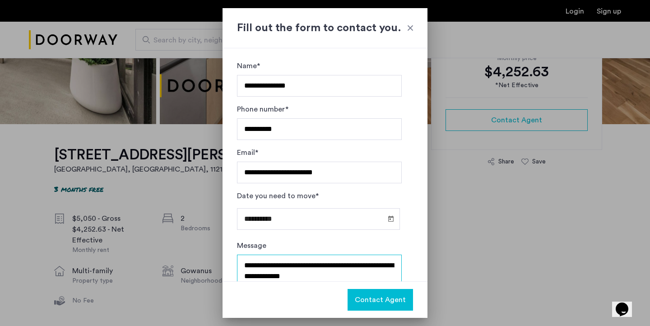
click at [385, 266] on textarea "**********" at bounding box center [319, 282] width 165 height 54
click at [301, 275] on textarea "**********" at bounding box center [319, 282] width 165 height 54
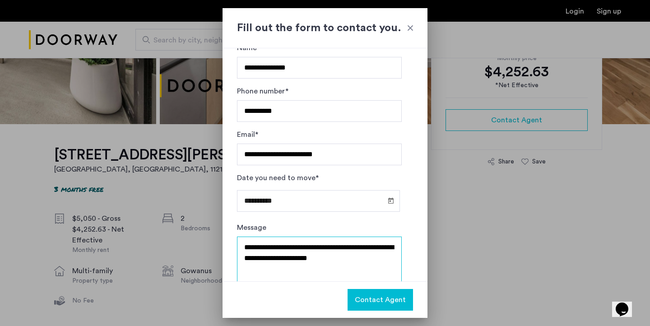
scroll to position [40, 0]
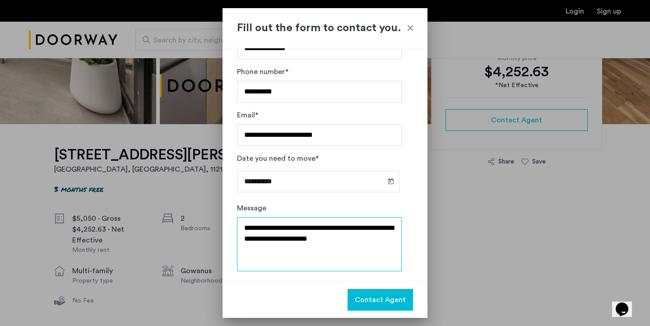
type textarea "**********"
click at [393, 300] on span "Contact Agent" at bounding box center [380, 300] width 51 height 11
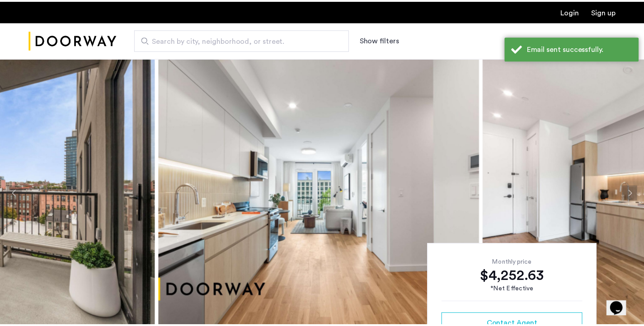
scroll to position [205, 0]
